Goal: Transaction & Acquisition: Purchase product/service

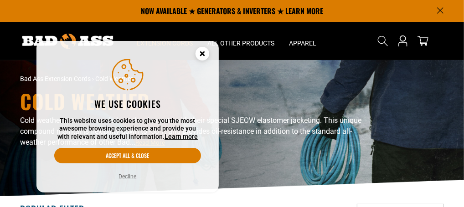
click at [203, 57] on circle "Cookie Consent" at bounding box center [202, 54] width 14 height 14
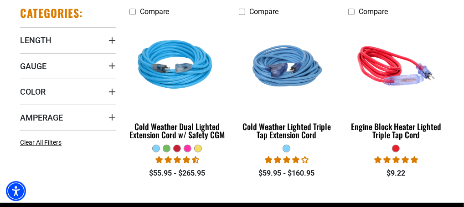
scroll to position [226, 0]
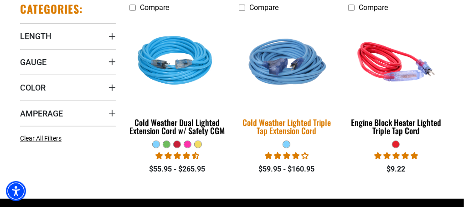
click at [301, 57] on img at bounding box center [286, 62] width 109 height 98
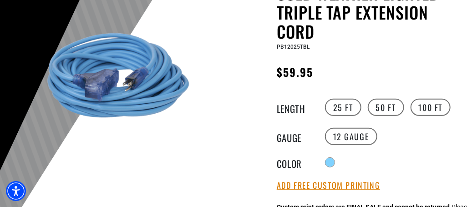
scroll to position [123, 0]
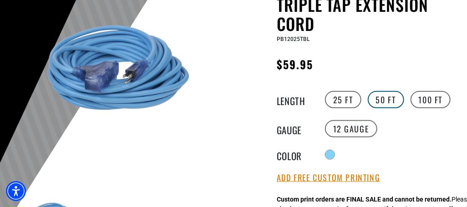
click at [390, 99] on label "50 FT" at bounding box center [386, 99] width 36 height 17
